Goal: Information Seeking & Learning: Learn about a topic

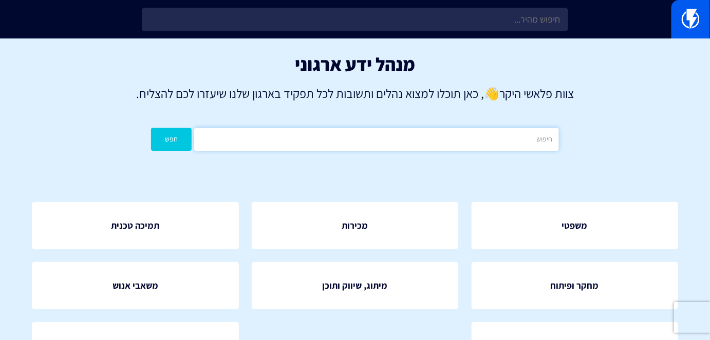
click at [425, 136] on input "text" at bounding box center [376, 139] width 364 height 23
type input "קטלוג"
click at [187, 144] on button "חפש" at bounding box center [171, 139] width 41 height 23
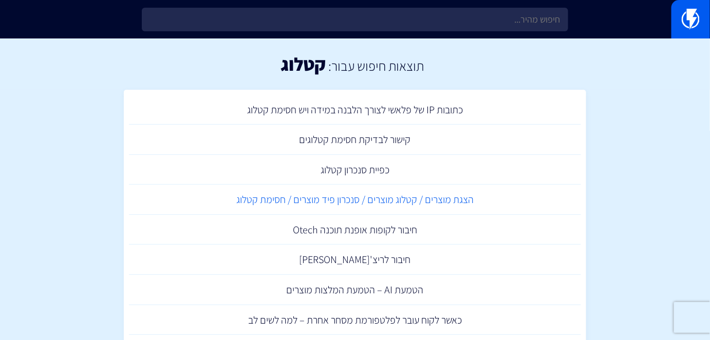
click at [427, 192] on link "הצגת מוצרים / קטלוג מוצרים / סנכרון פיד מוצרים / חסימת קטלוג" at bounding box center [355, 200] width 452 height 30
